Goal: Task Accomplishment & Management: Use online tool/utility

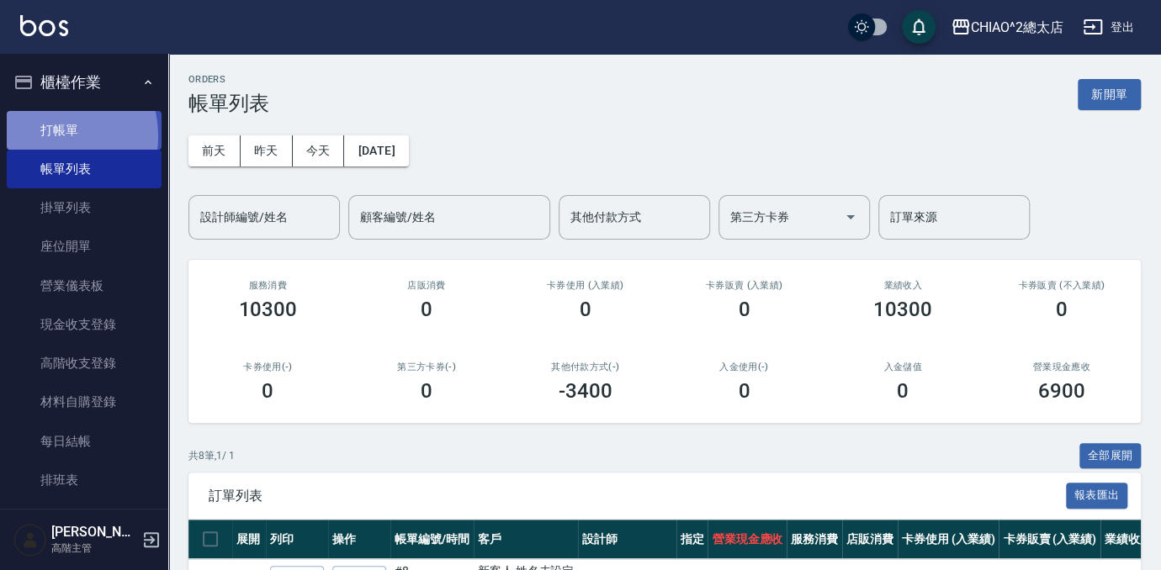
click at [45, 135] on link "打帳單" at bounding box center [84, 130] width 155 height 39
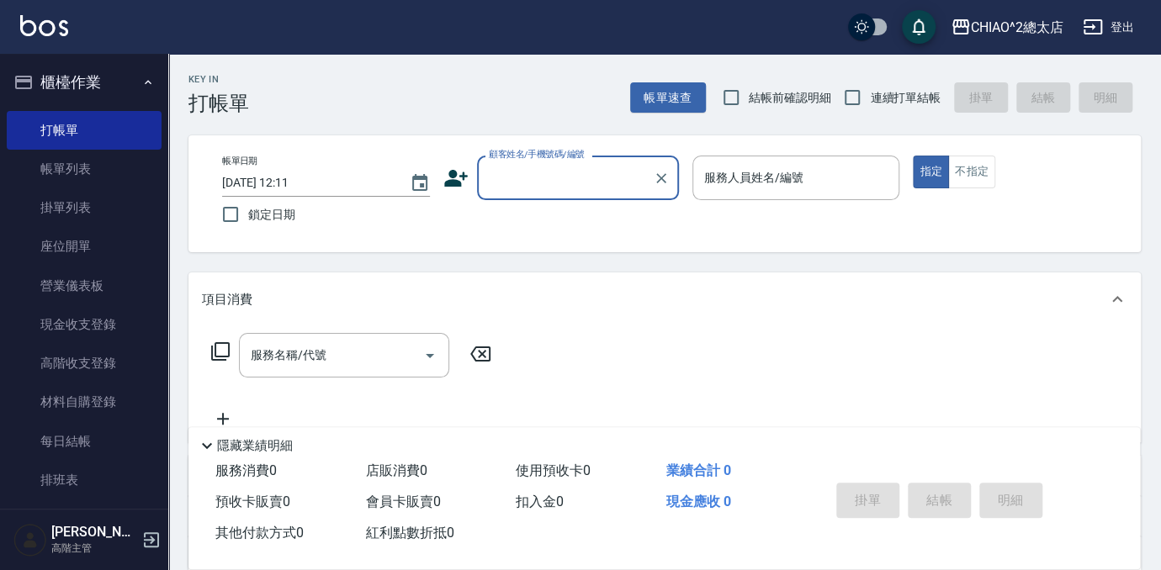
click at [528, 190] on input "顧客姓名/手機號碼/編號" at bounding box center [564, 177] width 161 height 29
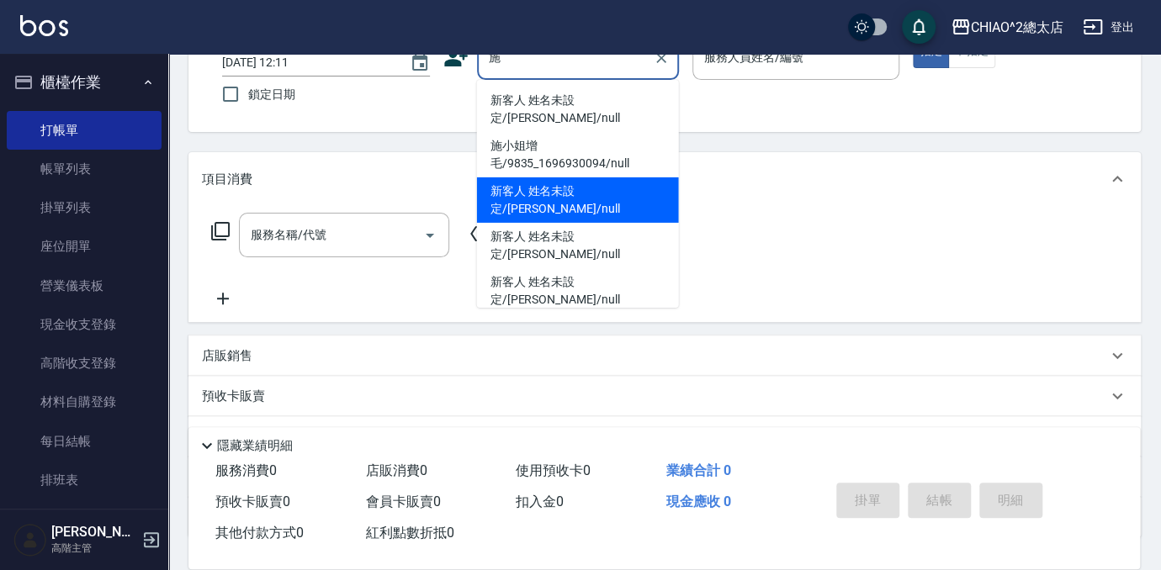
scroll to position [94, 0]
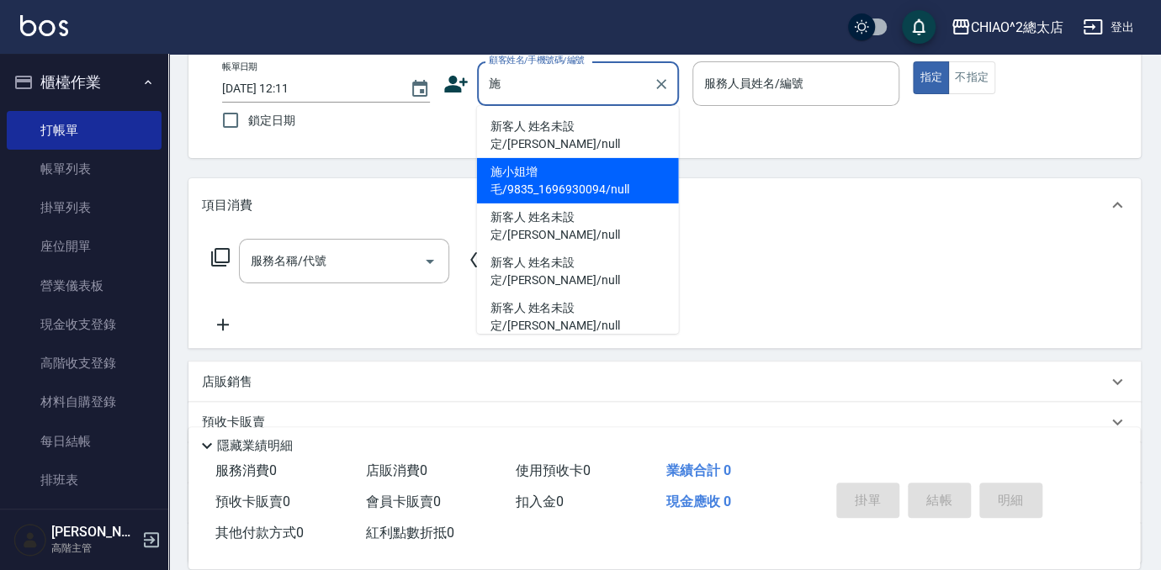
click at [568, 87] on input "施" at bounding box center [564, 83] width 161 height 29
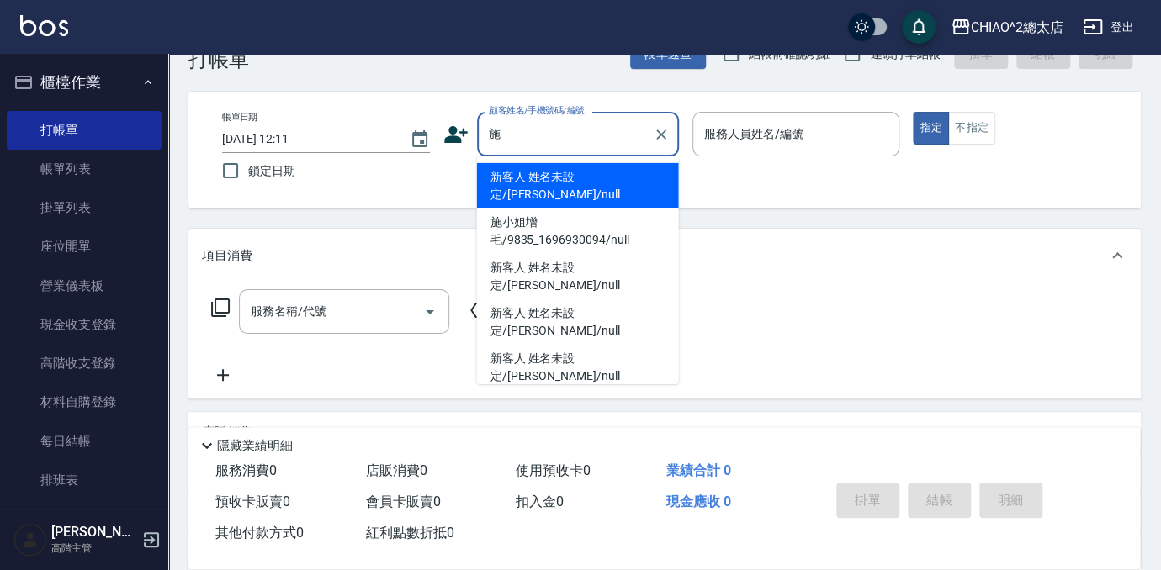
scroll to position [0, 0]
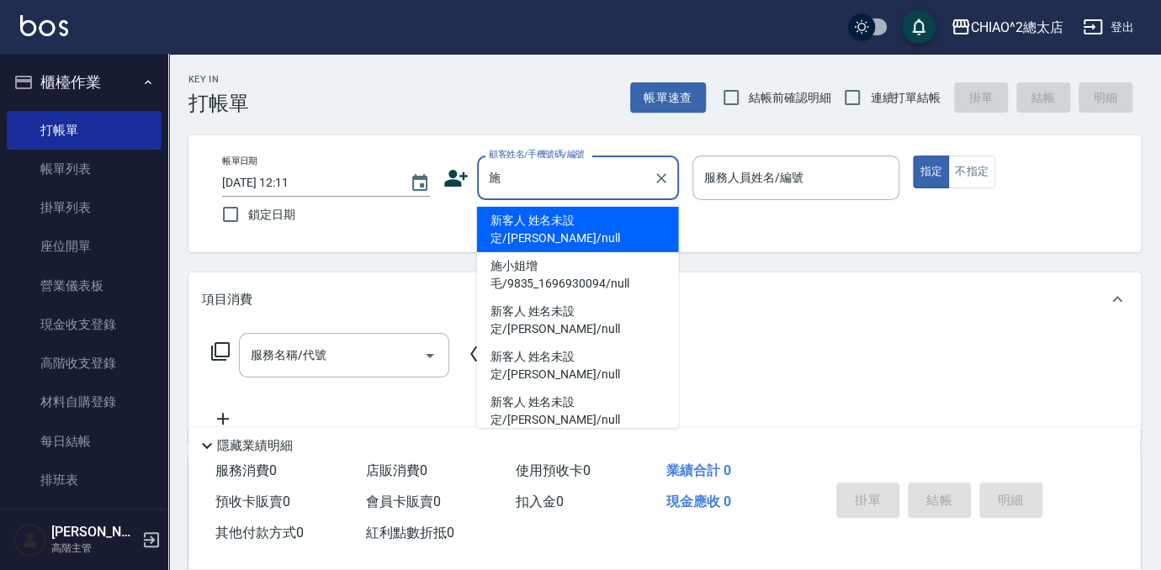
click at [565, 172] on input "施" at bounding box center [564, 177] width 161 height 29
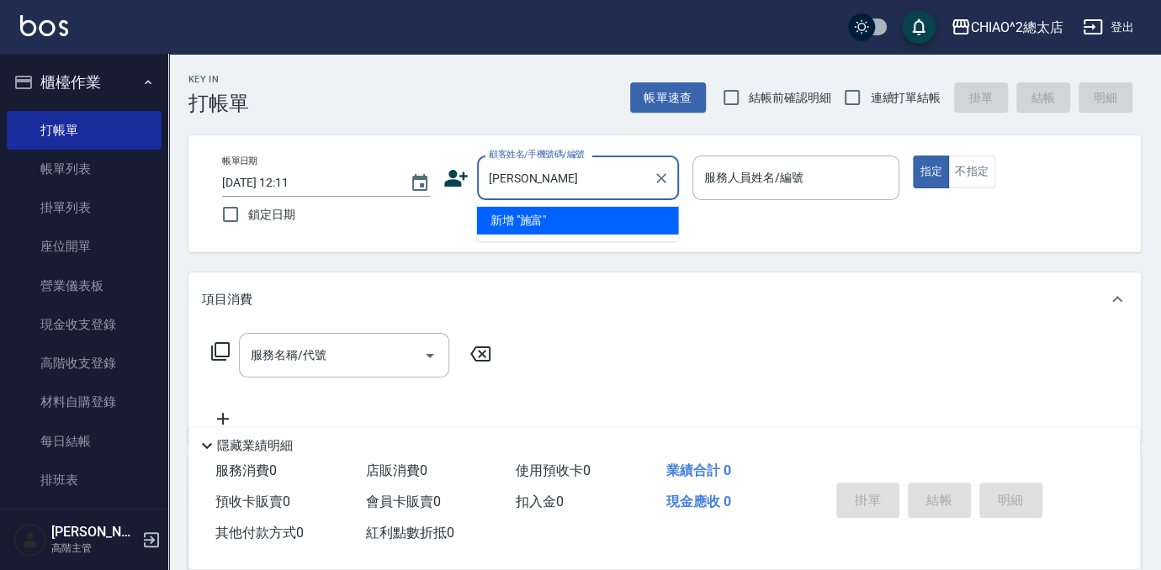
type input "施"
type input "師傅"
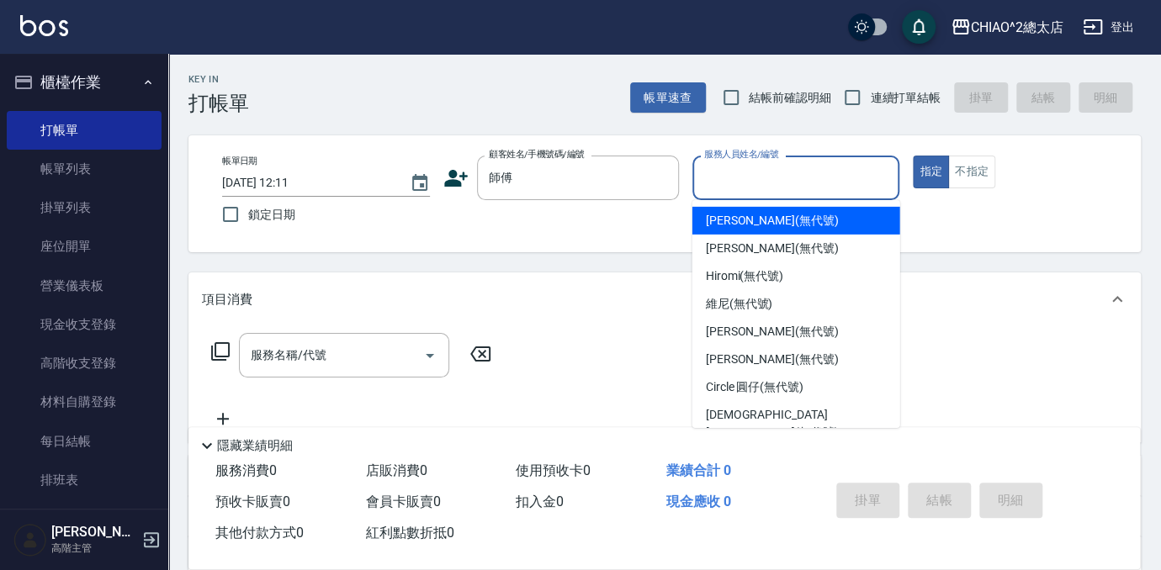
click at [758, 187] on input "服務人員姓名/編號" at bounding box center [796, 177] width 193 height 29
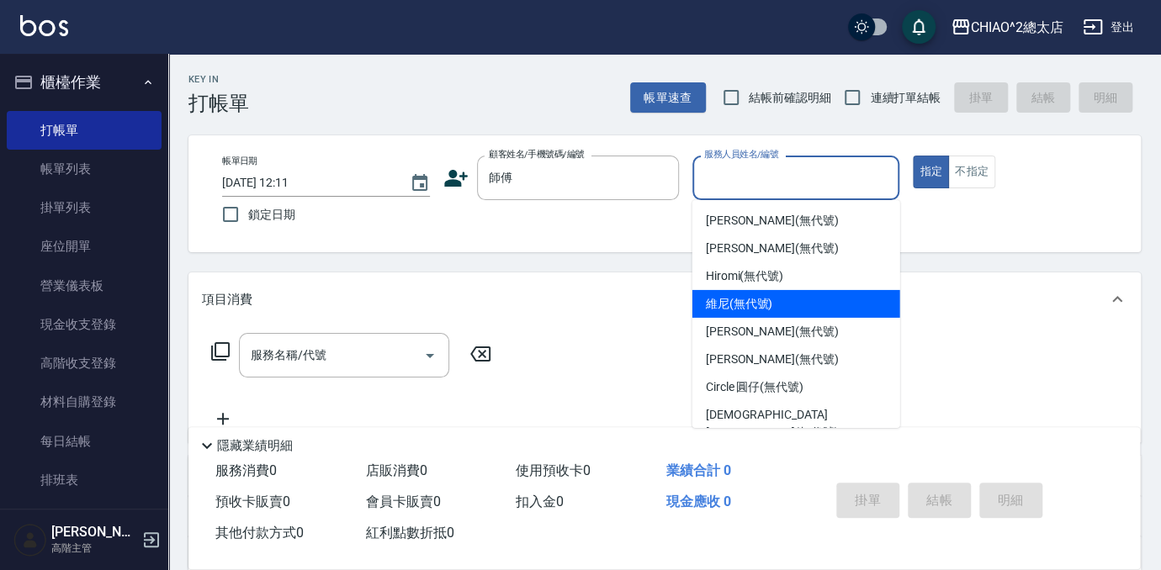
click at [739, 315] on div "維尼 (無代號)" at bounding box center [796, 304] width 208 height 28
type input "維尼(無代號)"
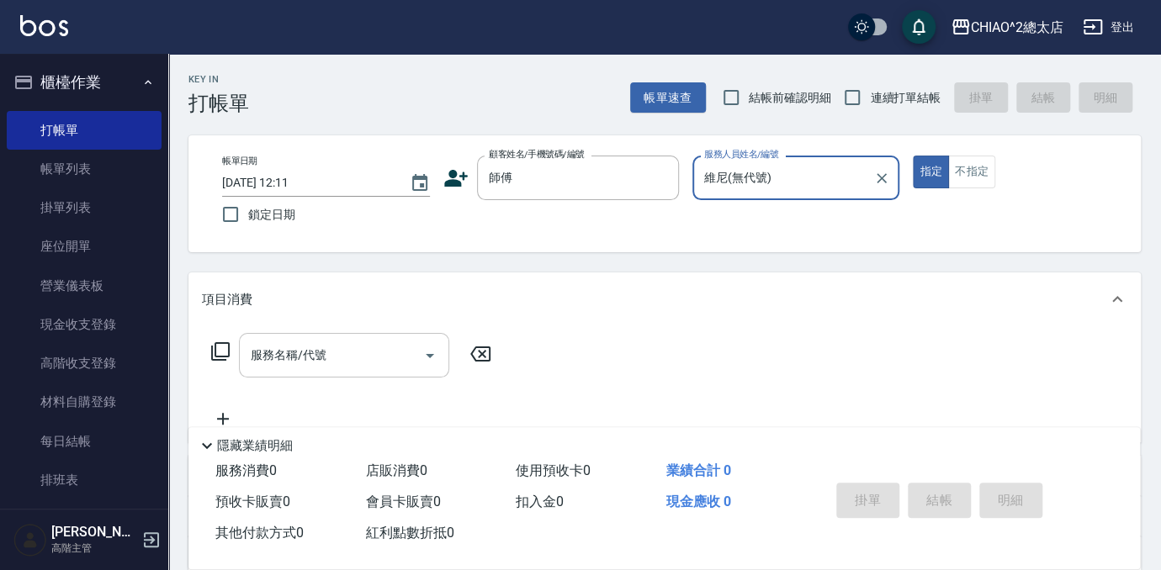
click at [342, 353] on input "服務名稱/代號" at bounding box center [331, 355] width 170 height 29
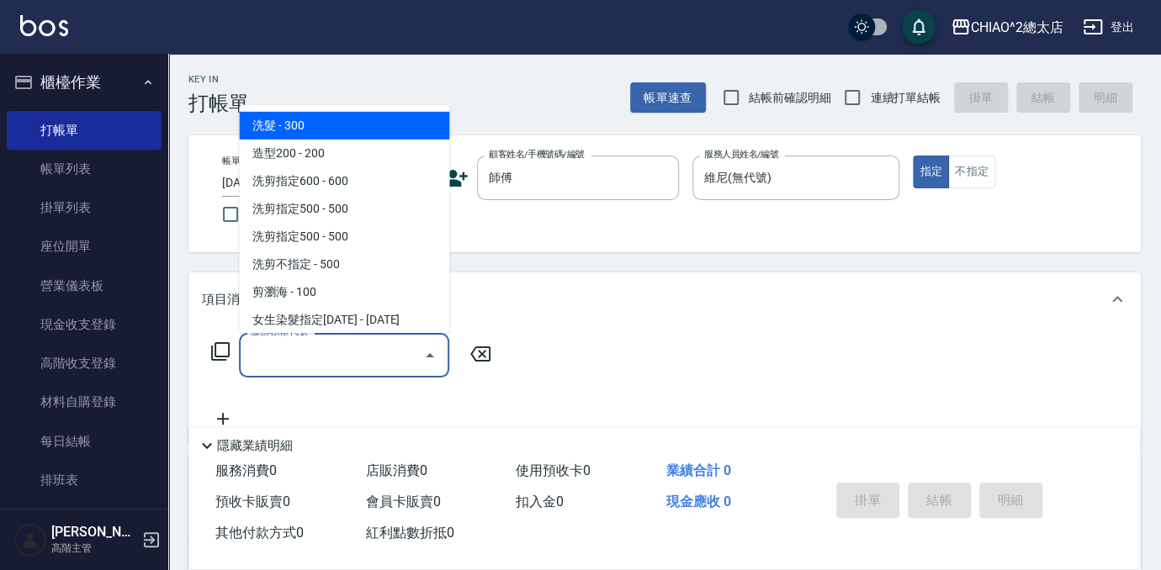
click at [311, 126] on span "洗髮 - 300" at bounding box center [344, 126] width 210 height 28
type input "洗髮(103103)"
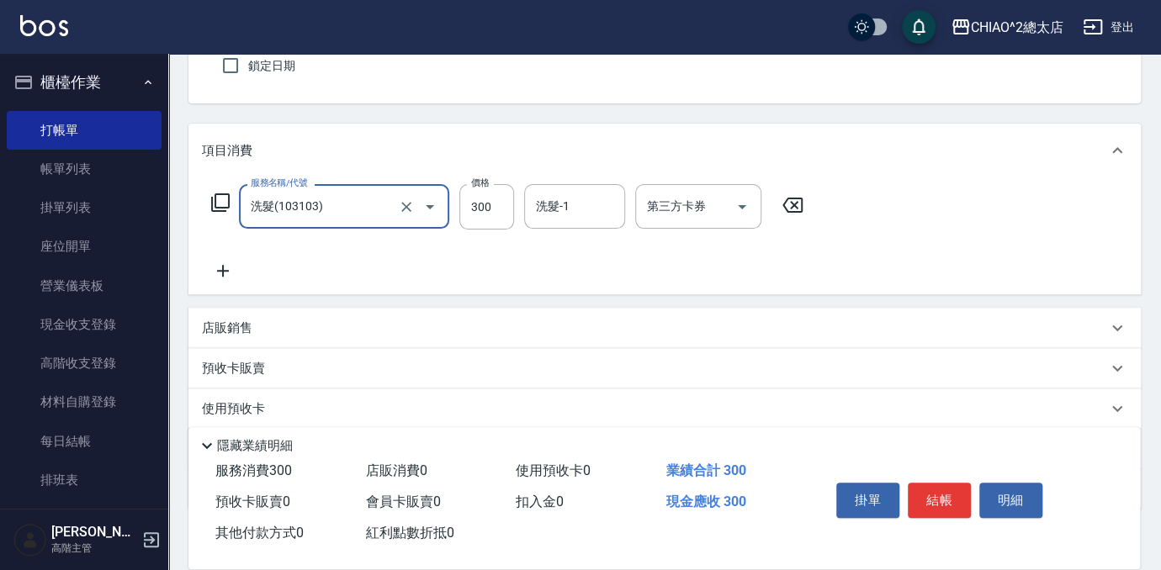
scroll to position [152, 0]
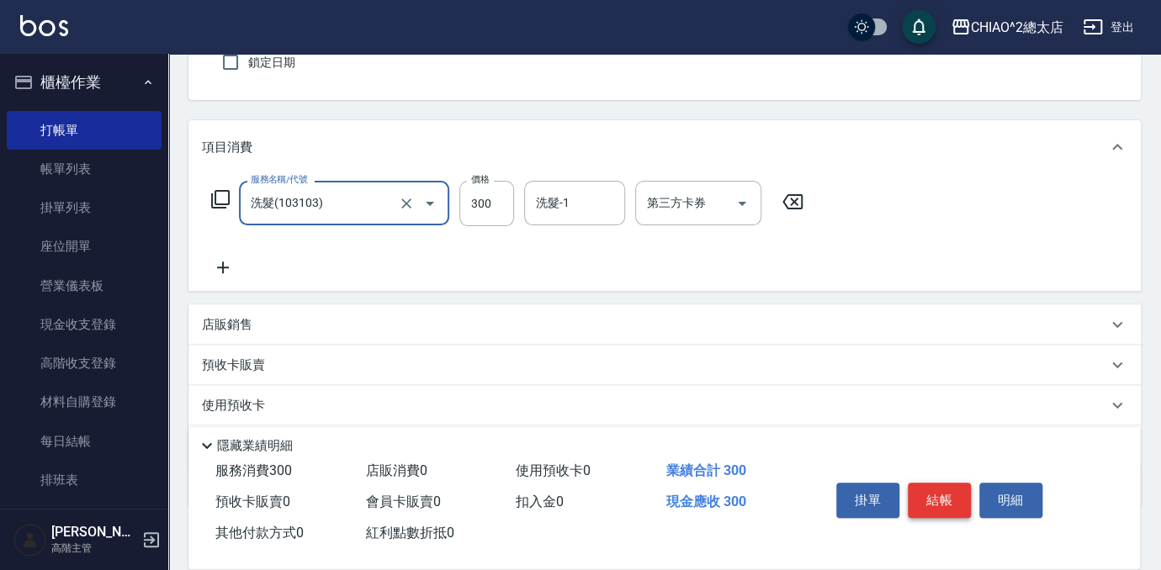
click at [956, 497] on button "結帳" at bounding box center [938, 500] width 63 height 35
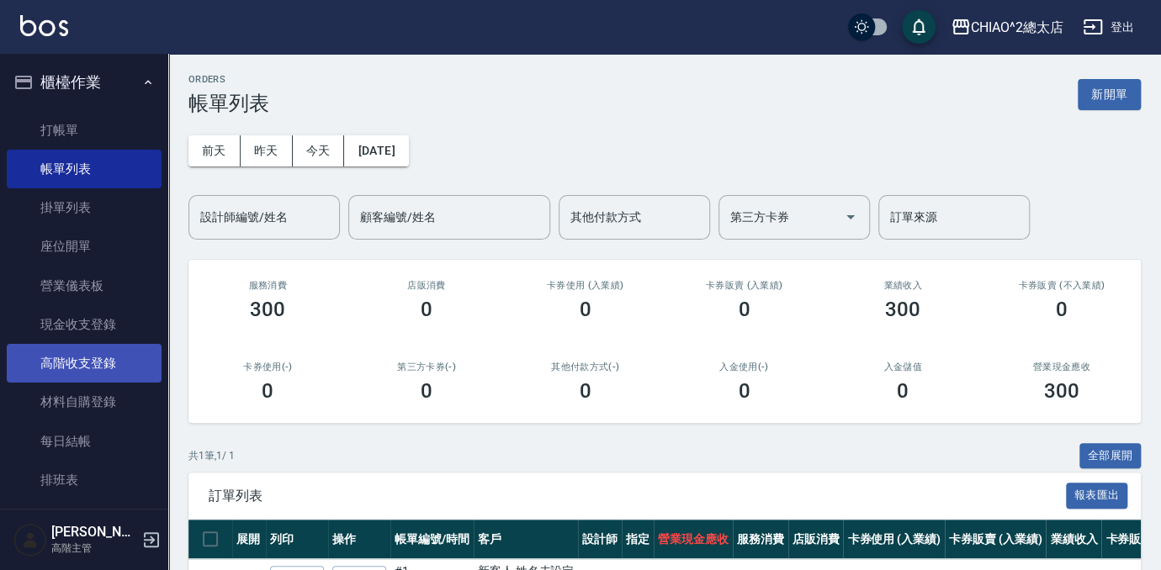
click at [108, 355] on link "高階收支登錄" at bounding box center [84, 363] width 155 height 39
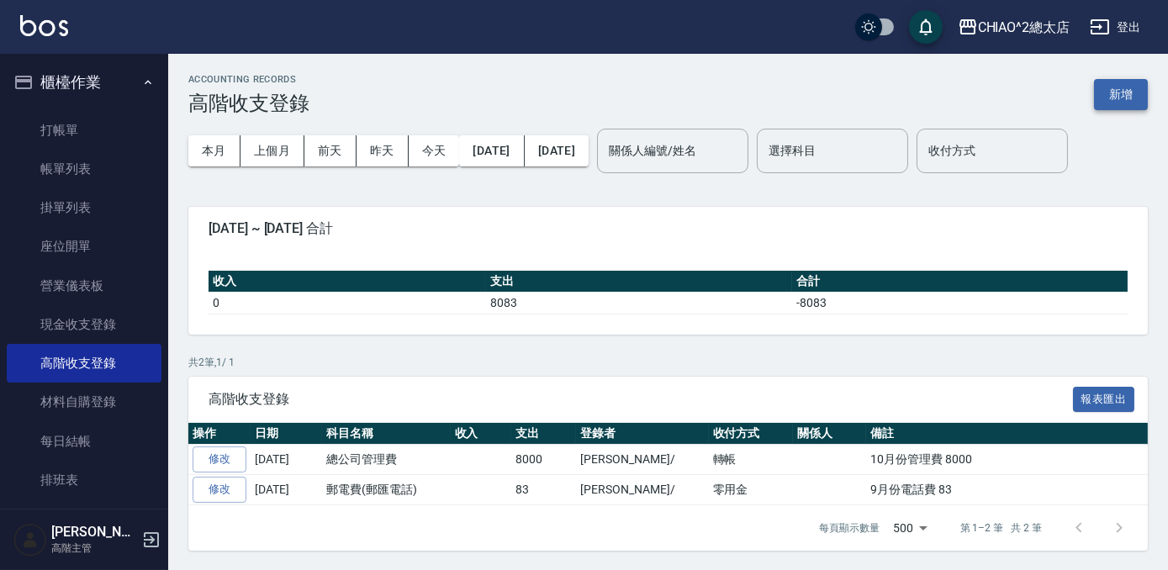
click at [1122, 93] on button "新增" at bounding box center [1121, 94] width 54 height 31
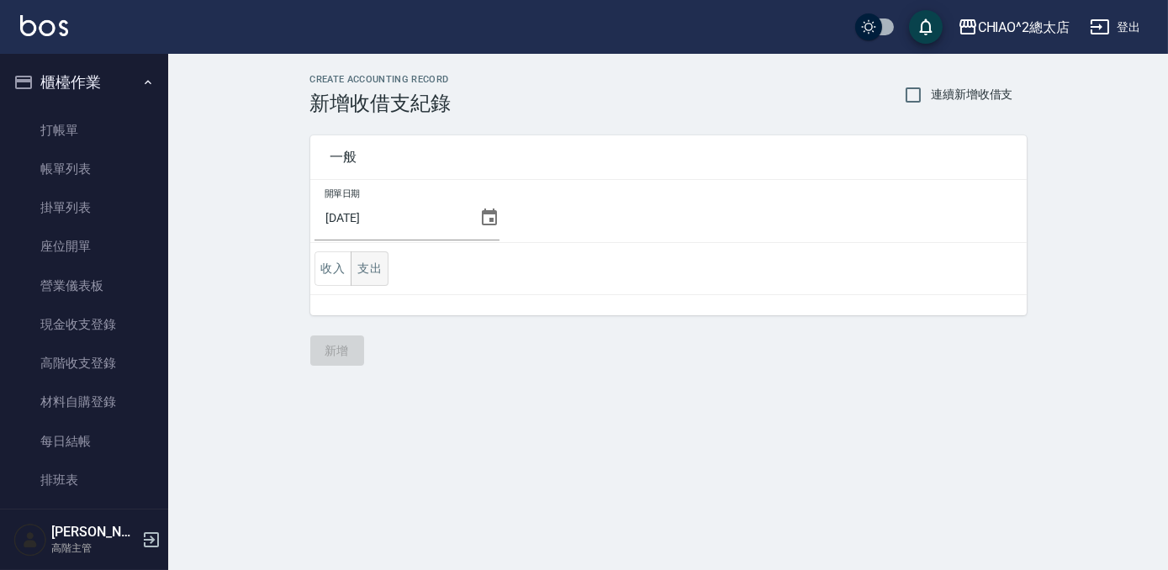
click at [372, 273] on button "支出" at bounding box center [370, 268] width 38 height 34
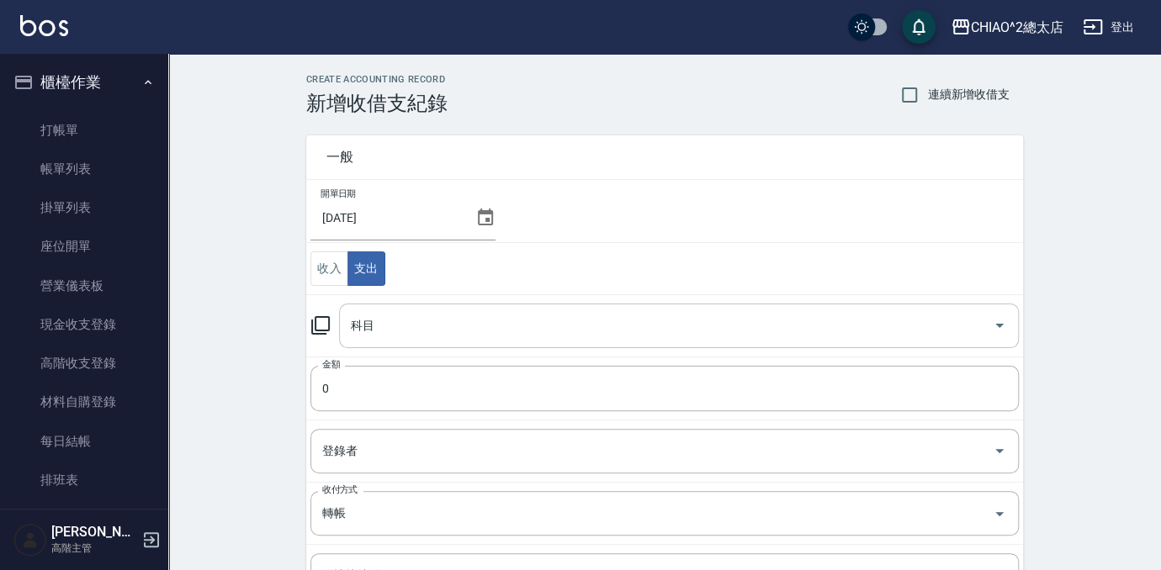
click at [401, 332] on input "科目" at bounding box center [665, 325] width 639 height 29
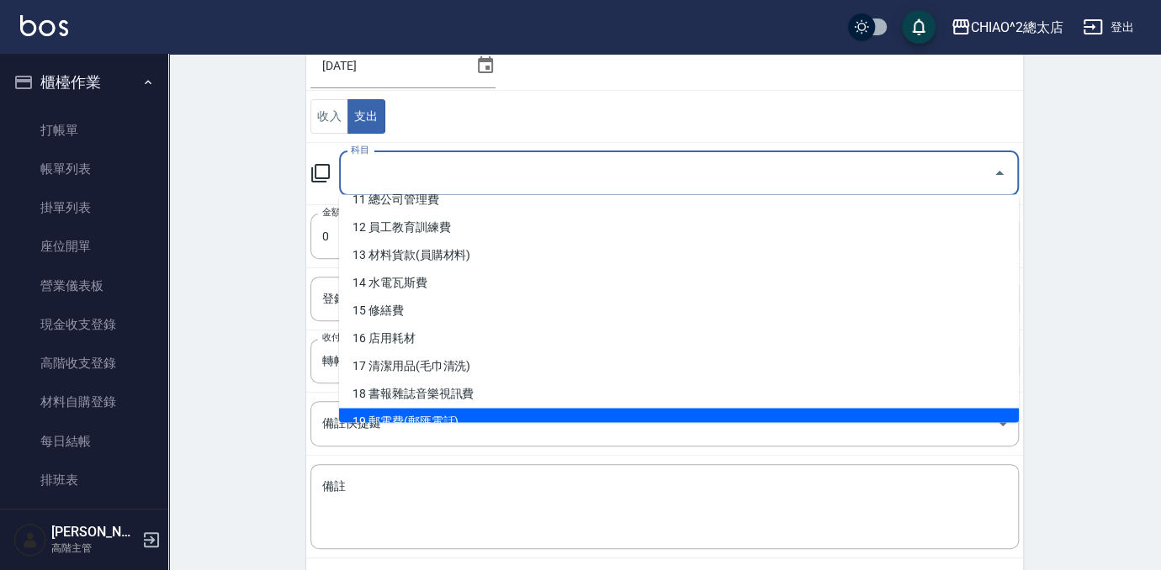
scroll to position [228, 0]
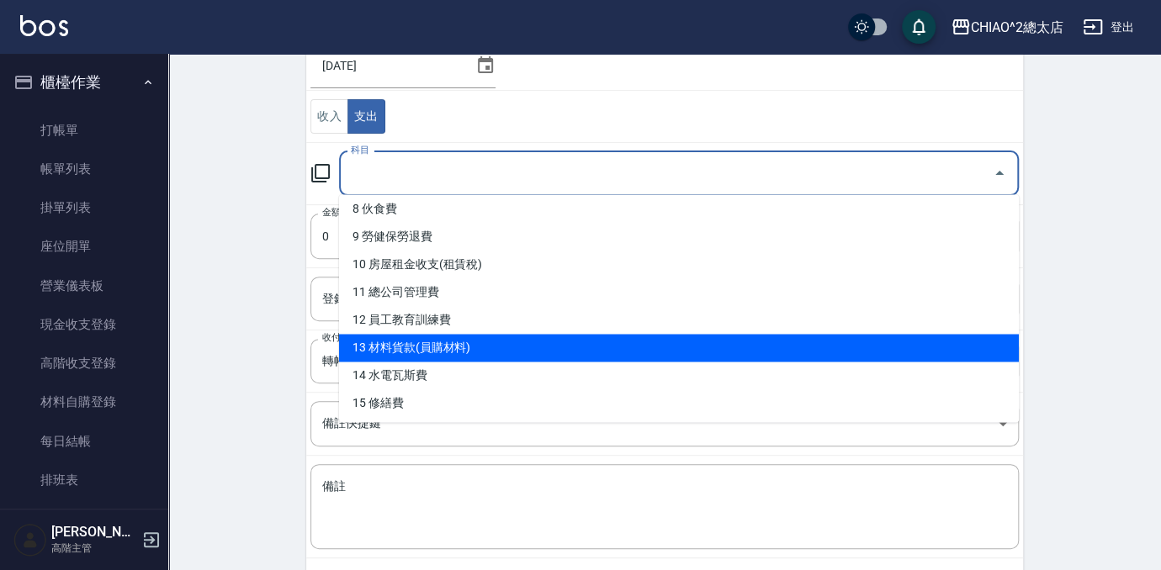
click at [513, 348] on li "13 材料貨款(員購材料)" at bounding box center [679, 348] width 680 height 28
type input "13 材料貨款(員購材料)"
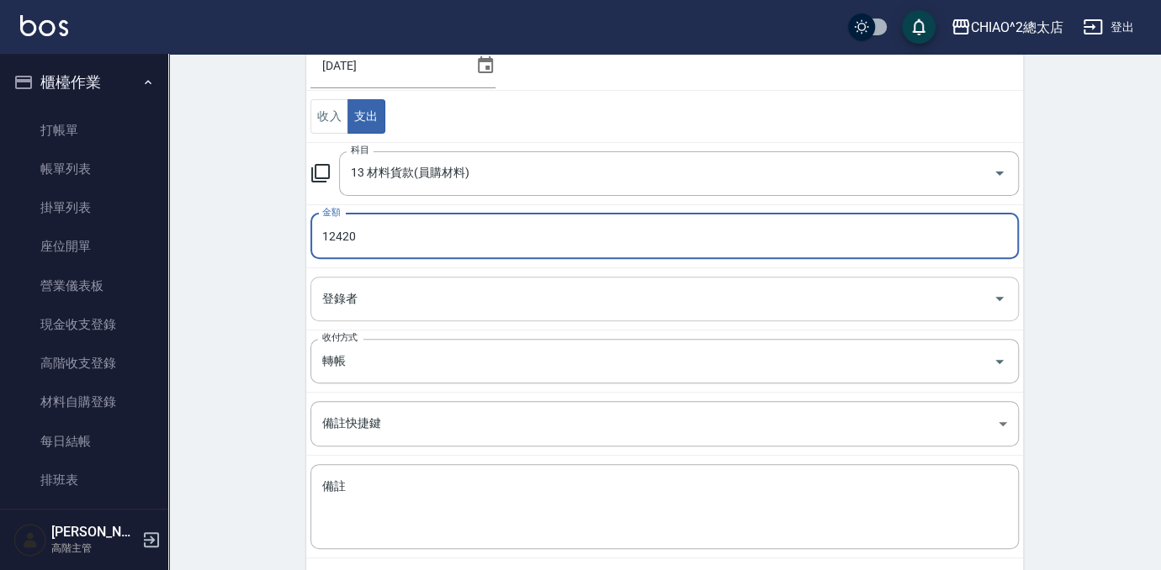
type input "12420"
click at [474, 288] on input "登錄者" at bounding box center [652, 298] width 668 height 29
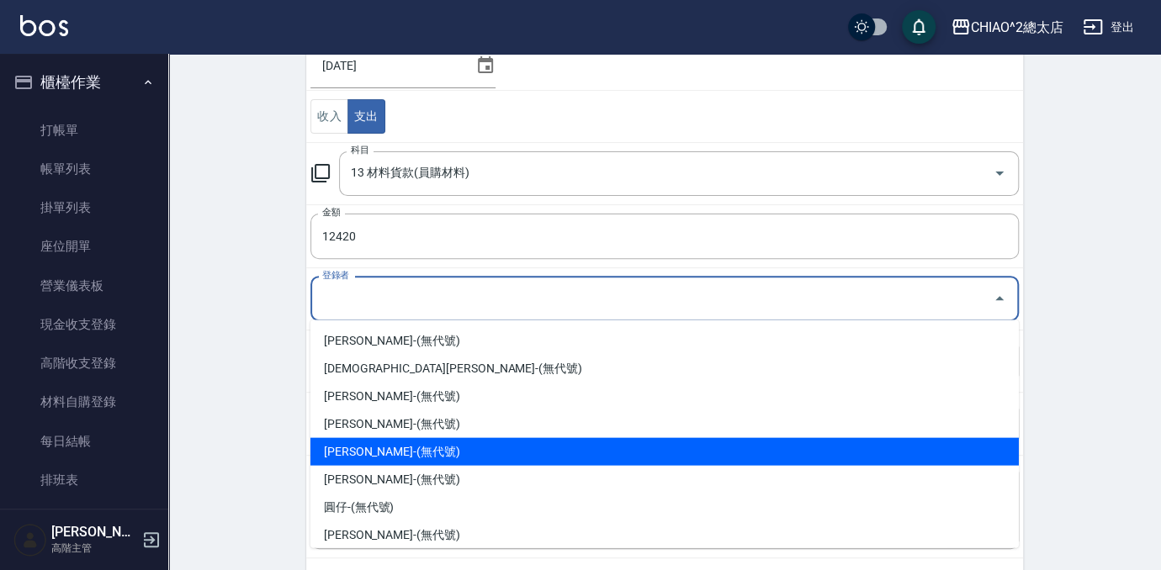
click at [473, 442] on li "[PERSON_NAME]-(無代號)" at bounding box center [664, 451] width 708 height 28
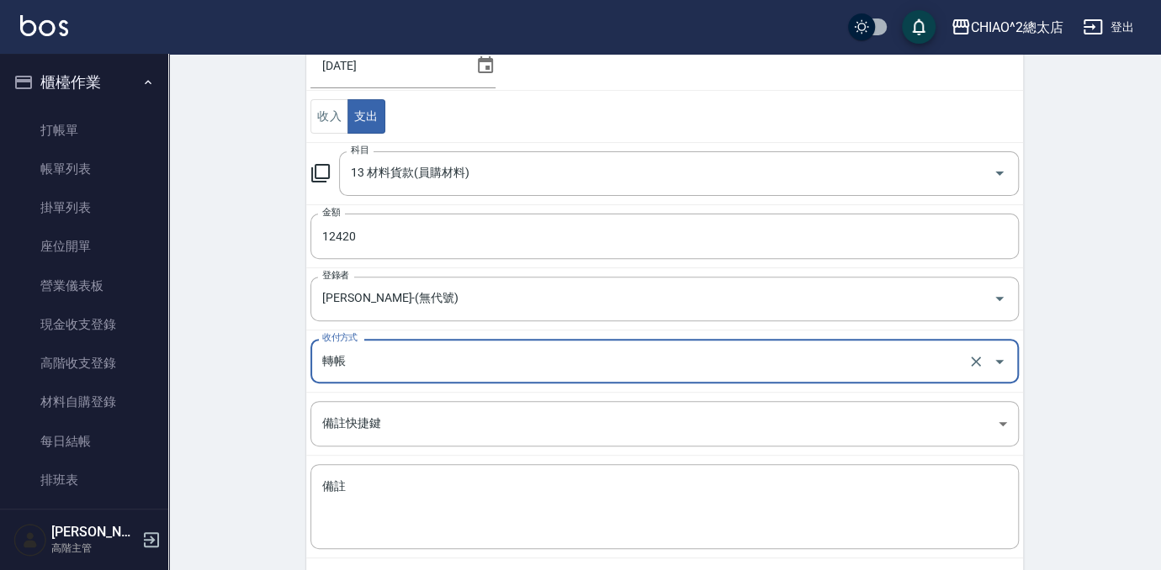
type input "[PERSON_NAME]-(無代號)"
click at [434, 375] on div "轉帳 收付方式" at bounding box center [664, 361] width 708 height 45
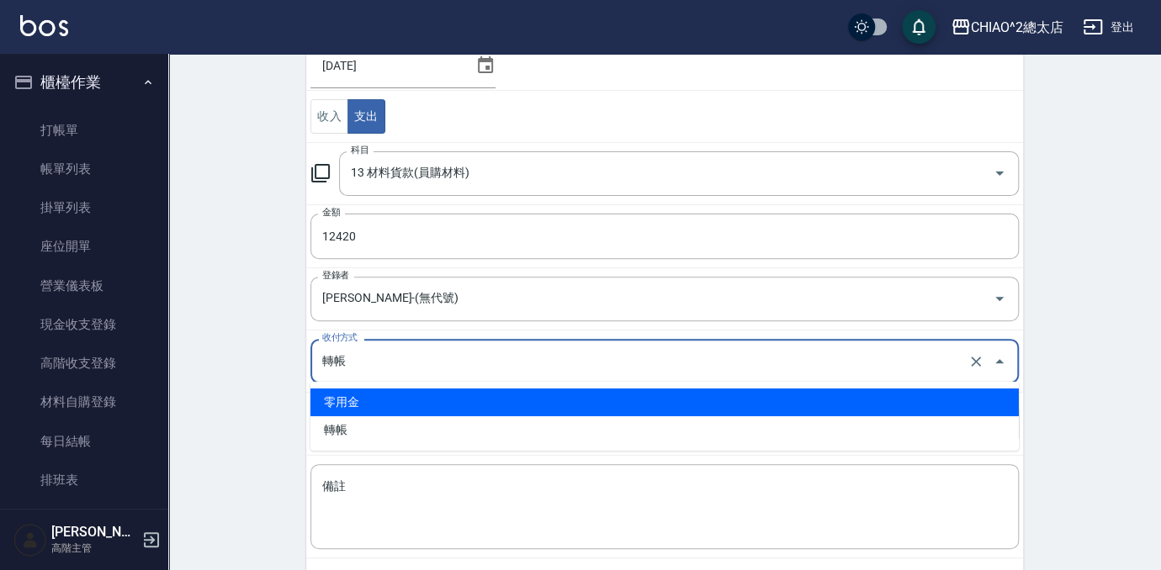
click at [439, 400] on li "零用金" at bounding box center [664, 403] width 708 height 28
type input "零用金"
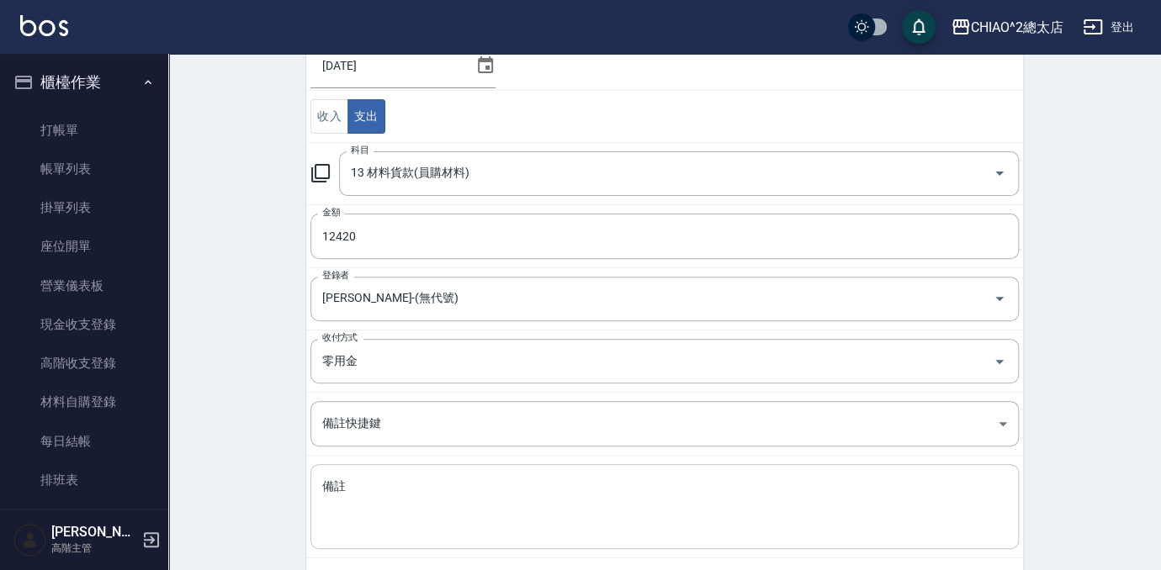
click at [442, 471] on div "x 備註" at bounding box center [664, 506] width 708 height 85
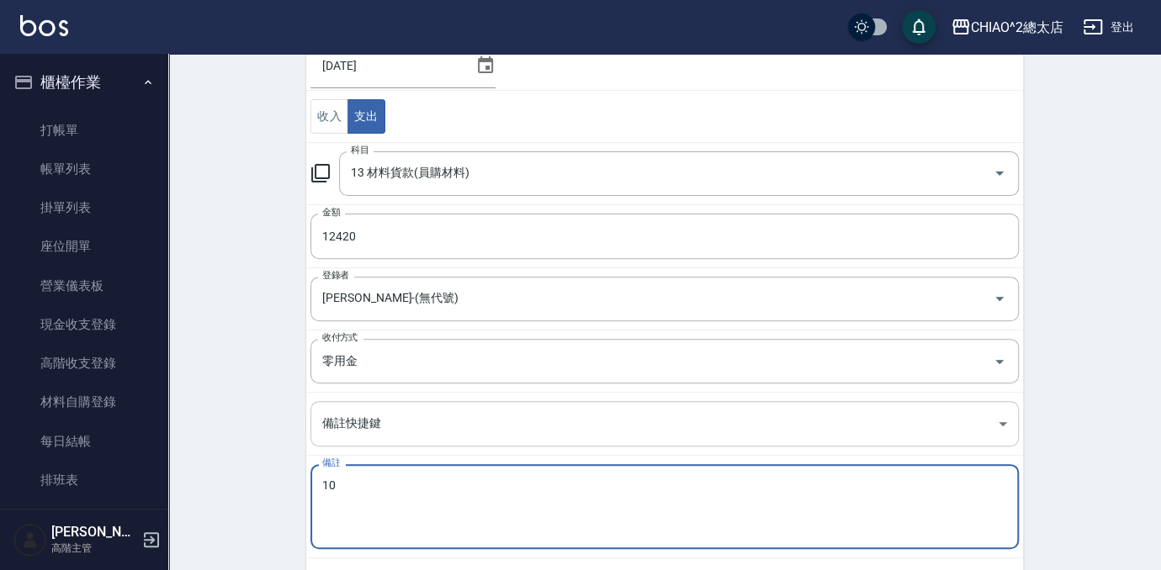
type textarea "1"
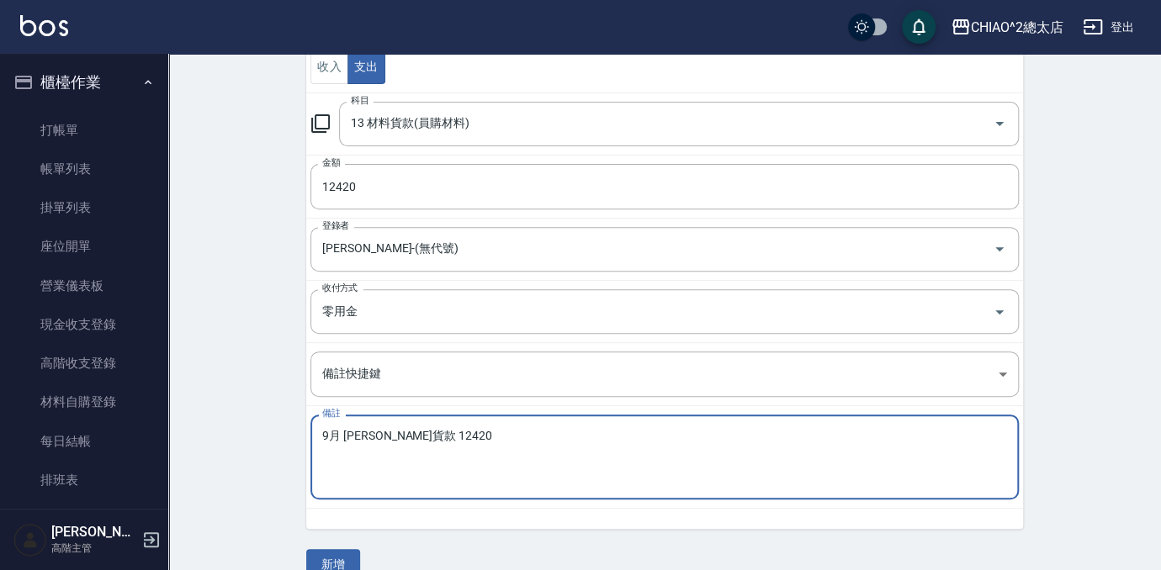
scroll to position [229, 0]
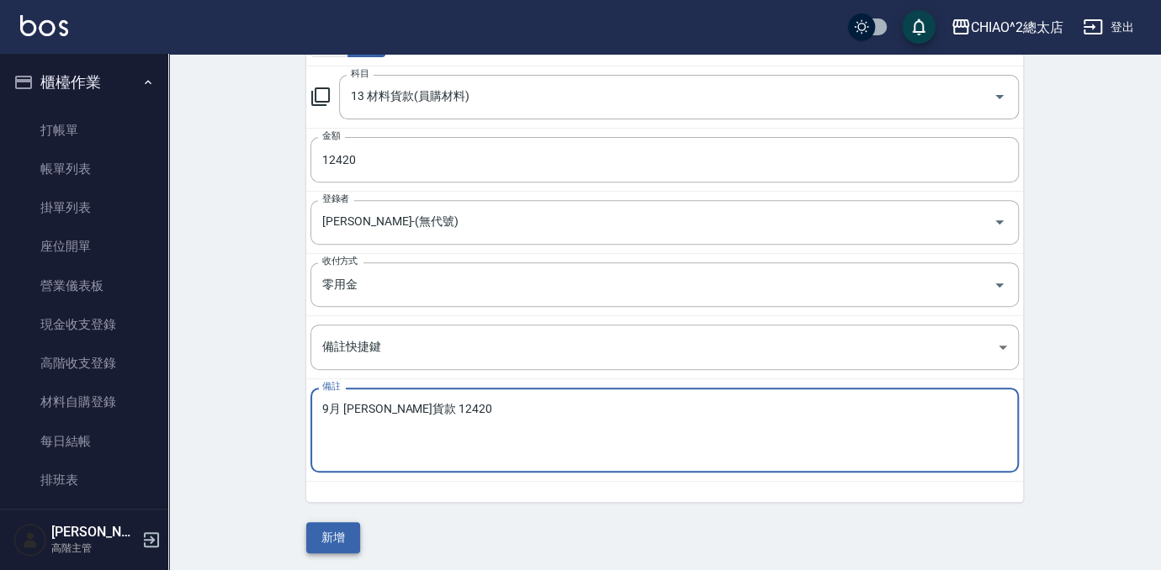
type textarea "9月 [PERSON_NAME]貨款 12420"
click at [334, 537] on button "新增" at bounding box center [333, 537] width 54 height 31
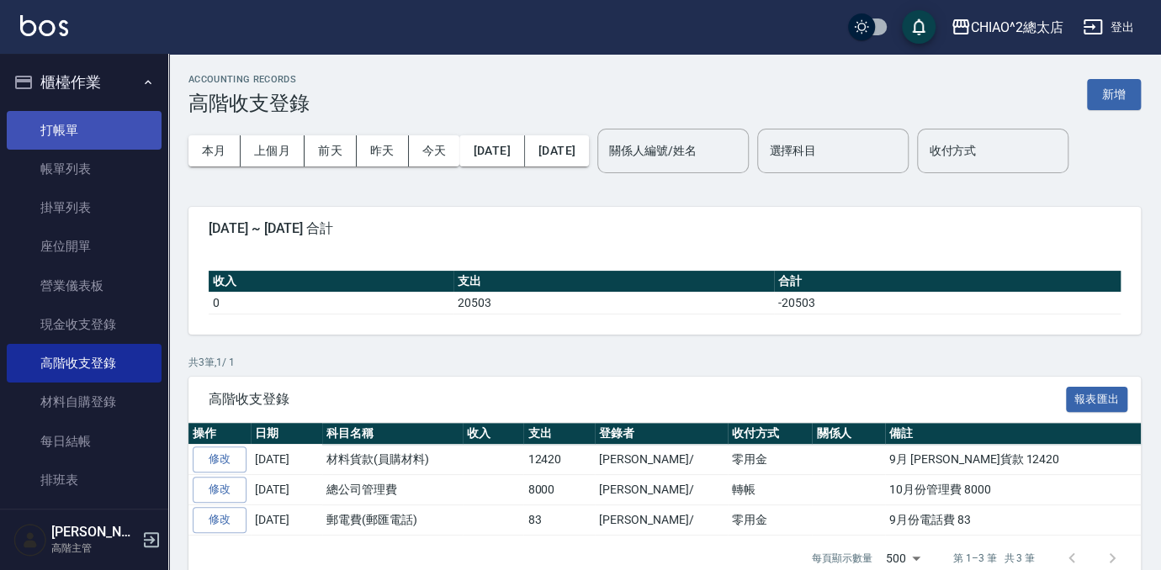
click at [66, 130] on link "打帳單" at bounding box center [84, 130] width 155 height 39
